Goal: Transaction & Acquisition: Purchase product/service

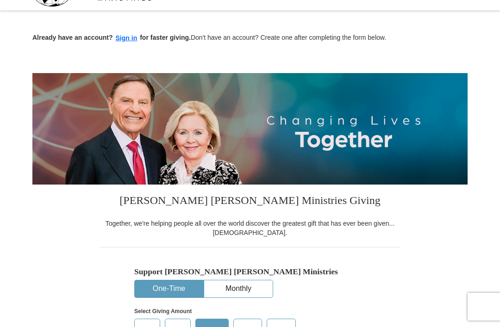
scroll to position [26, 0]
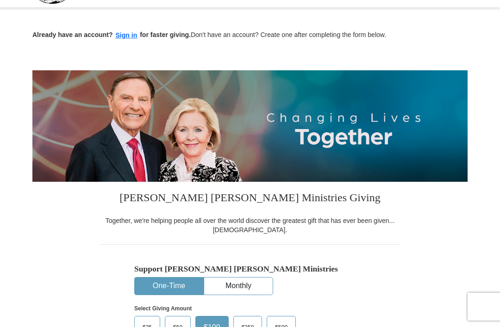
click at [133, 31] on button "Sign in" at bounding box center [126, 35] width 27 height 11
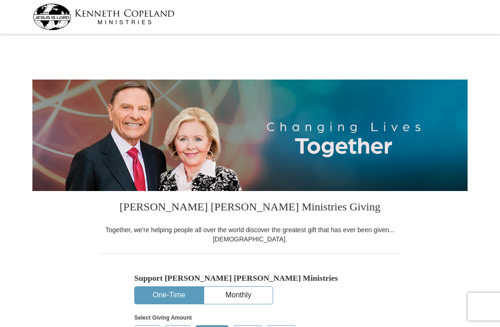
select select "MA"
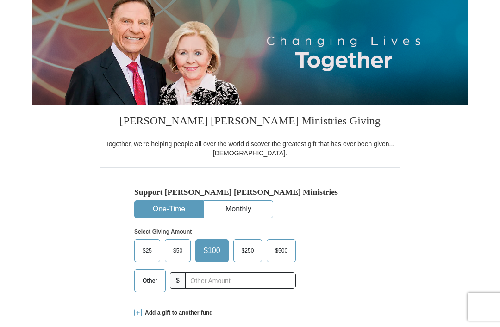
scroll to position [92, 0]
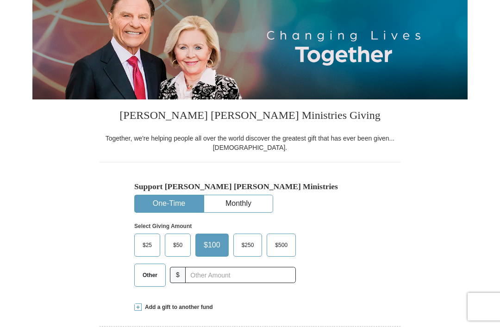
click at [182, 246] on span "$50" at bounding box center [178, 246] width 19 height 14
click at [0, 0] on input "$50" at bounding box center [0, 0] width 0 height 0
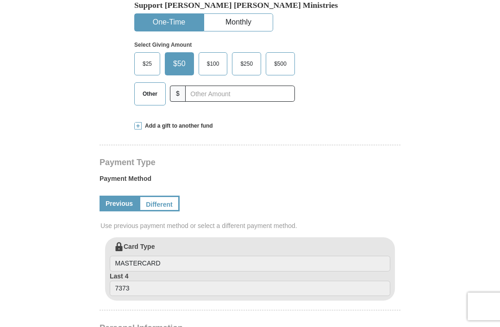
scroll to position [274, 0]
click at [120, 199] on link "Previous" at bounding box center [119, 203] width 39 height 16
click at [124, 207] on link "Previous" at bounding box center [119, 203] width 39 height 16
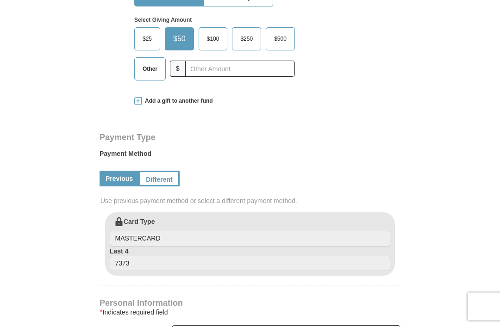
scroll to position [306, 0]
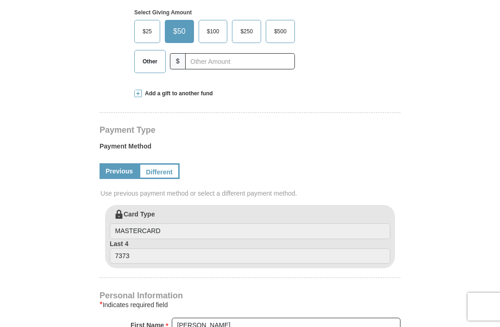
click at [122, 175] on link "Previous" at bounding box center [119, 172] width 39 height 16
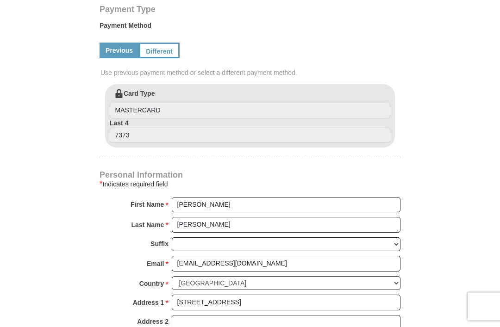
scroll to position [426, 0]
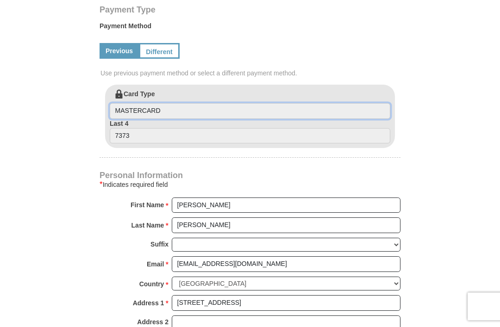
click at [250, 108] on input "MASTERCARD" at bounding box center [250, 112] width 281 height 16
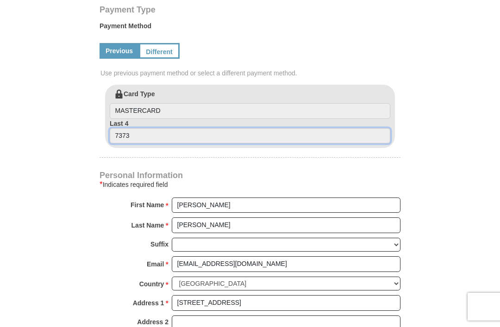
click at [235, 133] on input "7373" at bounding box center [250, 136] width 281 height 16
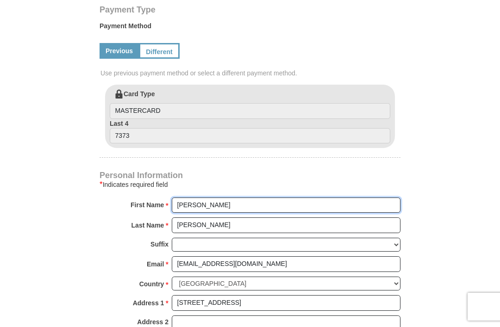
click at [230, 204] on input "Nicole" at bounding box center [286, 206] width 229 height 16
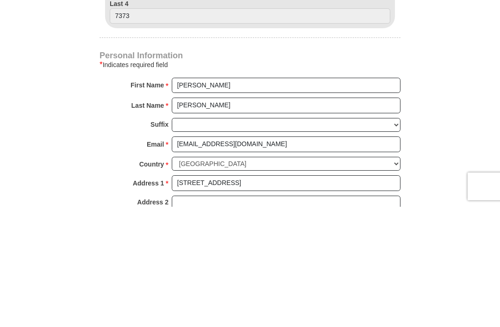
click at [461, 138] on form "Kenneth Copeland Ministries Giving Together, we're helping people all over the …" at bounding box center [249, 98] width 435 height 974
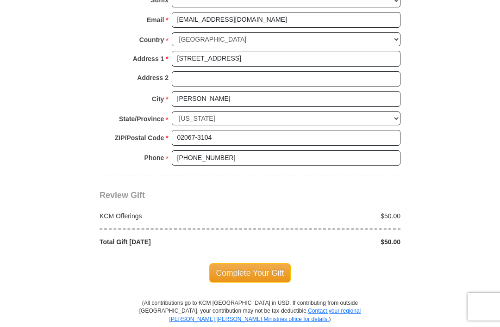
scroll to position [671, 0]
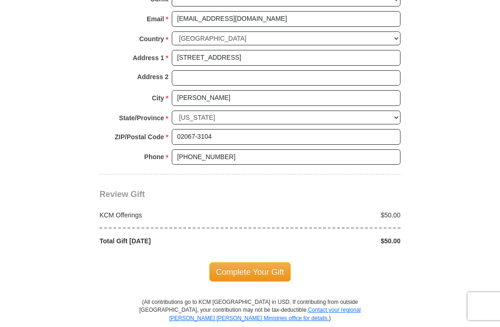
click at [257, 263] on span "Complete Your Gift" at bounding box center [250, 272] width 82 height 19
